Goal: Download file/media

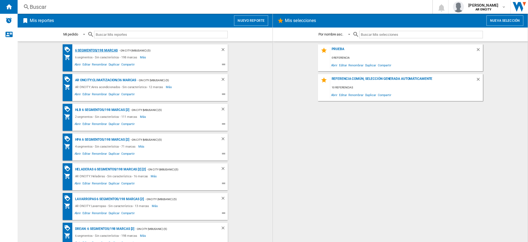
click at [94, 53] on div "6 segmentos/198 marcas" at bounding box center [96, 50] width 44 height 7
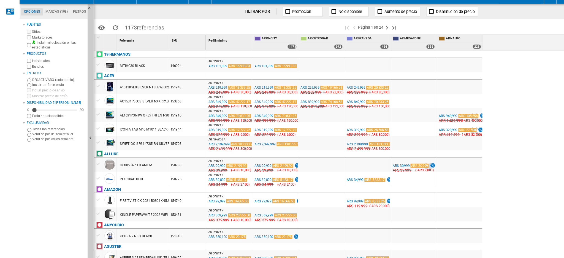
drag, startPoint x: 452, startPoint y: 24, endPoint x: 385, endPoint y: 104, distance: 105.1
click at [385, 104] on div at bounding box center [370, 101] width 41 height 13
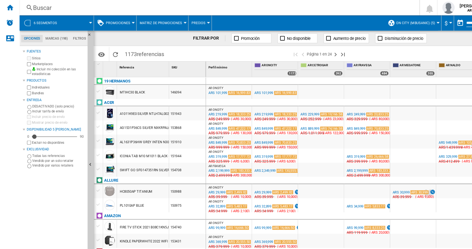
click at [304, 88] on div at bounding box center [287, 82] width 41 height 13
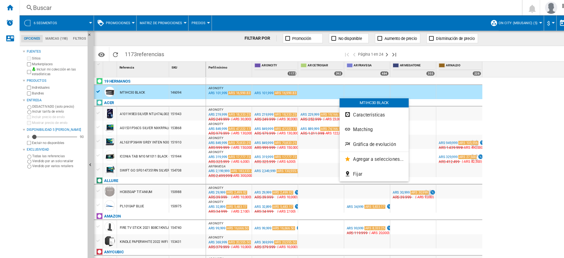
drag, startPoint x: 505, startPoint y: 21, endPoint x: 470, endPoint y: 24, distance: 35.2
click at [470, 24] on div at bounding box center [282, 129] width 564 height 258
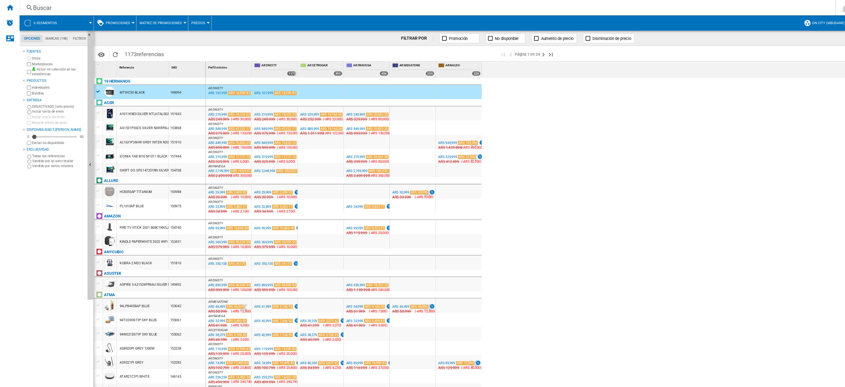
drag, startPoint x: 487, startPoint y: 1, endPoint x: 473, endPoint y: 63, distance: 63.9
click at [473, 63] on div "Perfil mínimo 1 AR ONCITY 1173 AR CETROGAR 392 AR FRAVEGA 484 AR MEGATONE 355 A…" at bounding box center [515, 62] width 661 height 14
drag, startPoint x: 734, startPoint y: 16, endPoint x: 642, endPoint y: 23, distance: 92.2
click at [563, 23] on div "6 segmentos Promociones Precio Matriz de precios Clasificación de precios Análi…" at bounding box center [399, 21] width 763 height 14
click at [563, 58] on div "Perfil mínimo 1 AR ONCITY 1173 AR CETROGAR 392 AR FRAVEGA 484 AR MEGATONE 355 A…" at bounding box center [515, 62] width 661 height 14
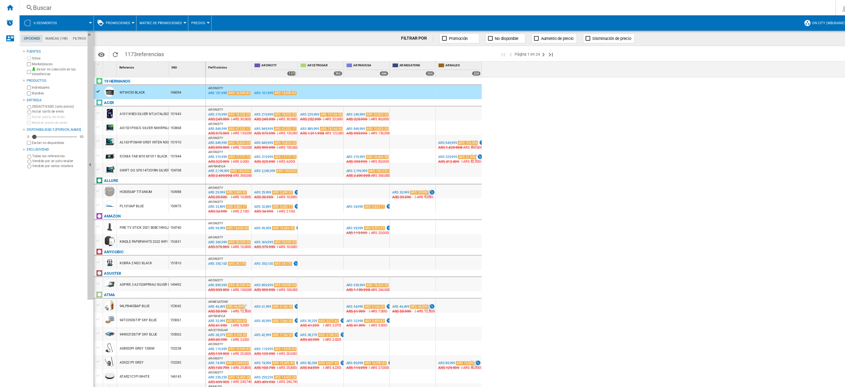
click at [563, 57] on div "Perfil mínimo 1 AR ONCITY 1173 AR CETROGAR 392 AR FRAVEGA 484 AR MEGATONE 355 A…" at bounding box center [515, 62] width 661 height 14
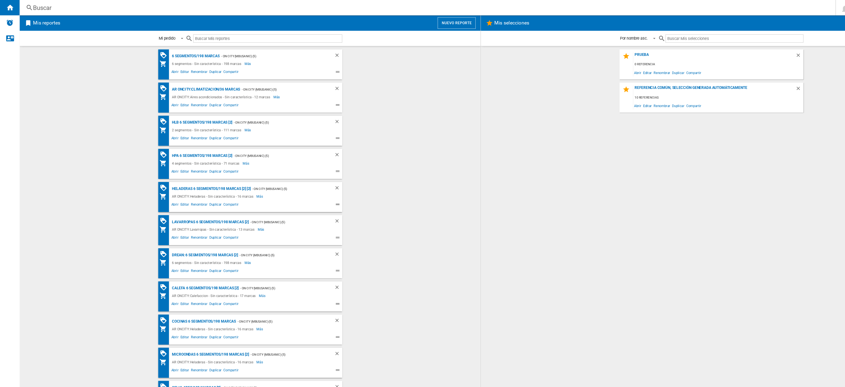
click at [430, 32] on div "Mi pedido Mi pedido Por tipo de reporte Por nombre asc. Por nombre desc." at bounding box center [225, 35] width 414 height 14
click at [186, 51] on div "6 segmentos/198 marcas" at bounding box center [175, 50] width 44 height 7
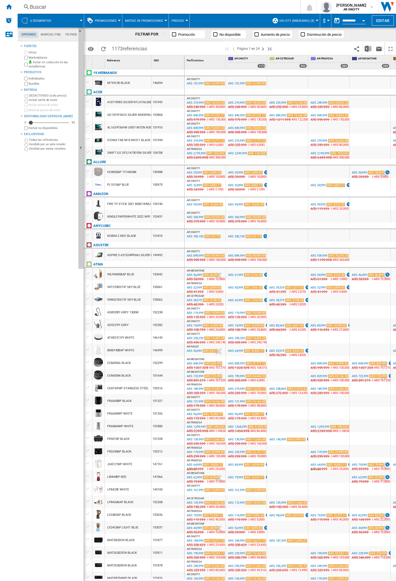
click at [379, 54] on button "Enviar este reporte por correo electrónico" at bounding box center [379, 48] width 11 height 13
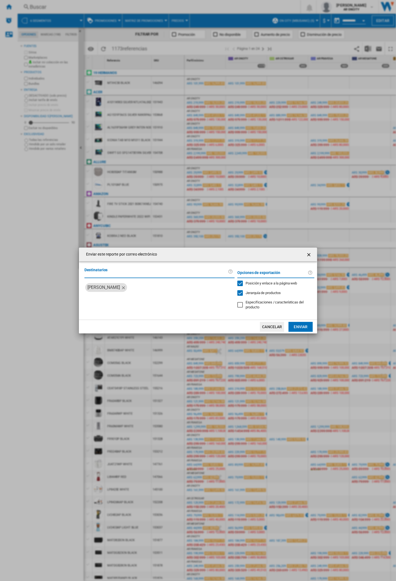
click at [306, 254] on ng-md-icon "getI18NText('BUTTONS.CLOSE_DIALOG')" at bounding box center [309, 255] width 7 height 7
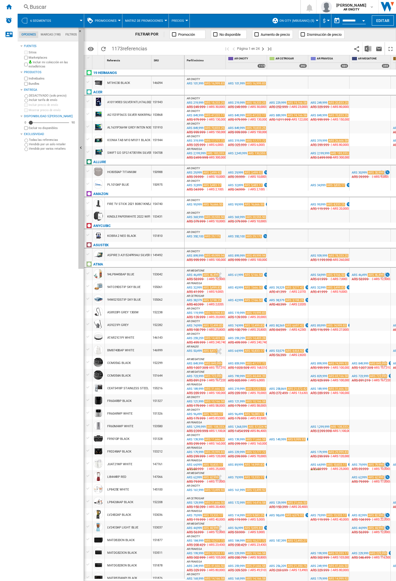
click at [369, 48] on img "Descargar en Excel" at bounding box center [368, 48] width 7 height 7
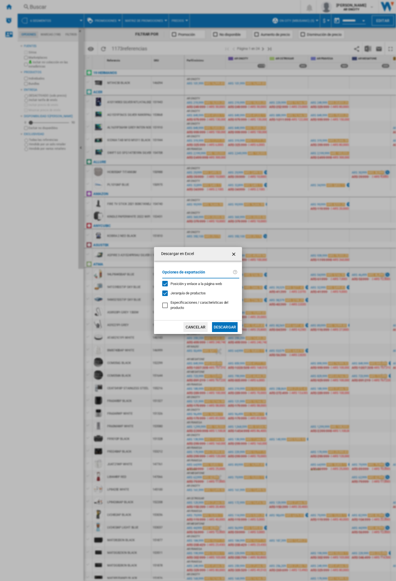
click at [225, 258] on button "Descargar" at bounding box center [225, 327] width 26 height 10
